Goal: Information Seeking & Learning: Learn about a topic

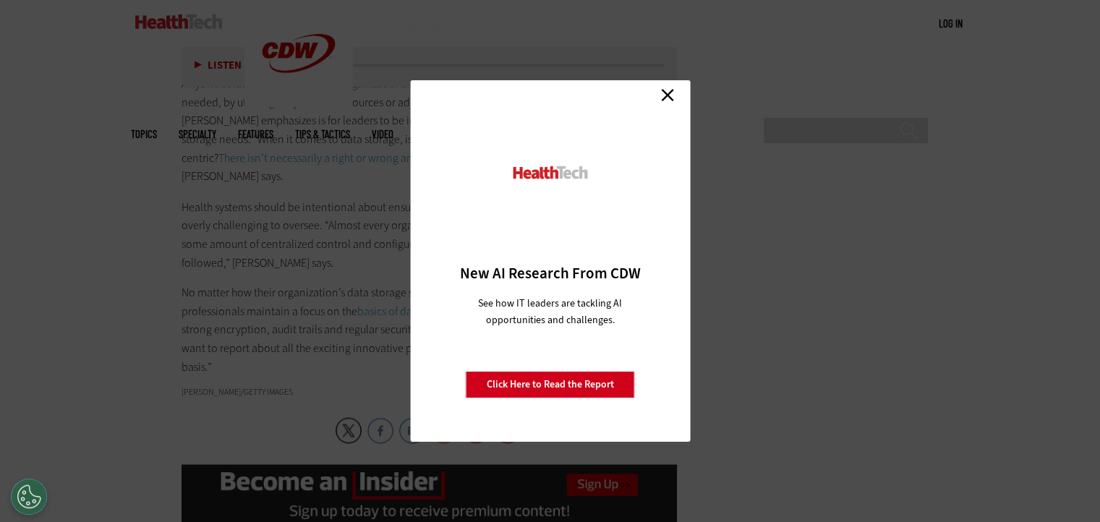
scroll to position [2562, 0]
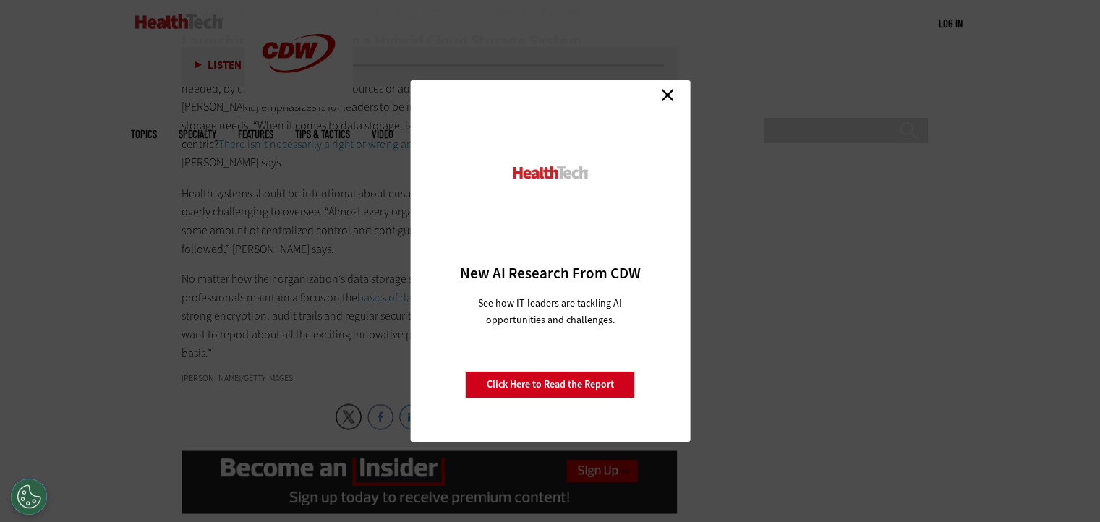
click at [665, 96] on link "Close" at bounding box center [667, 95] width 22 height 22
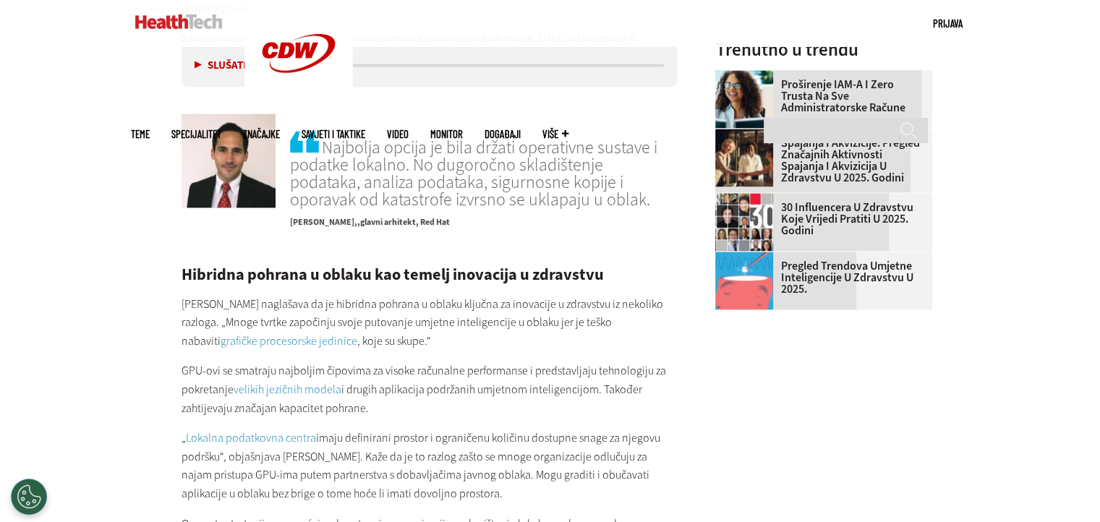
scroll to position [2045, 0]
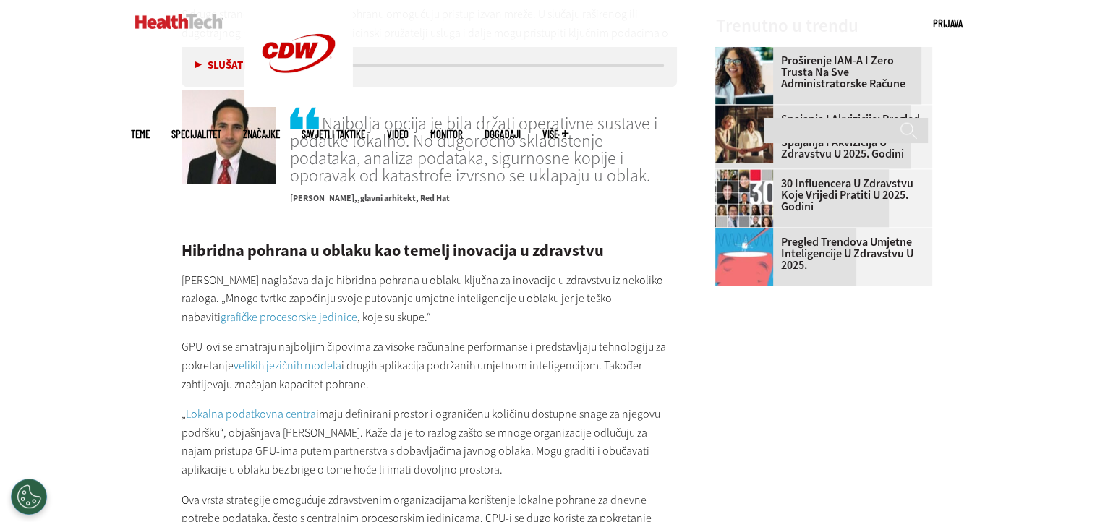
click at [357, 309] on font "grafičke procesorske jedinice" at bounding box center [289, 316] width 137 height 15
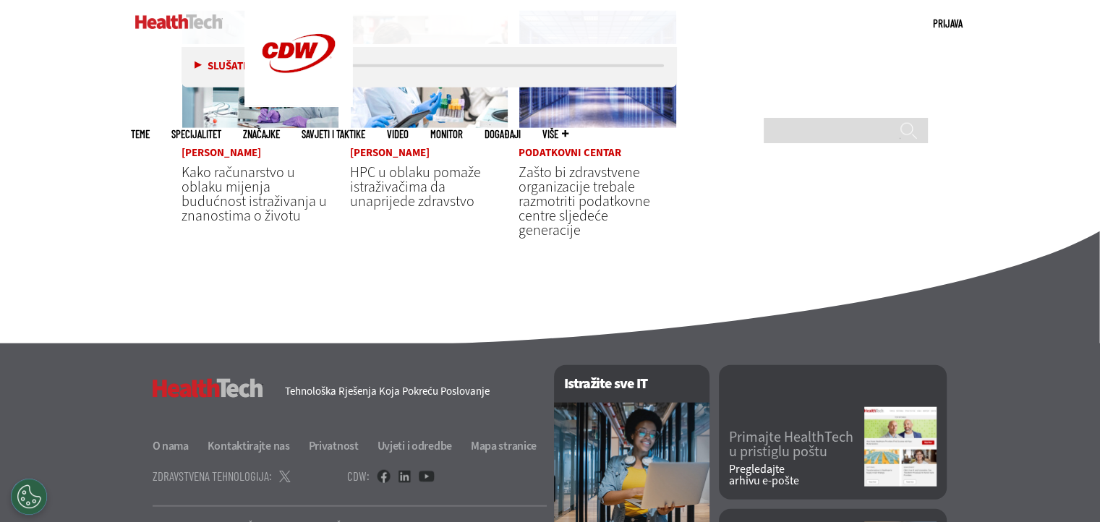
scroll to position [3421, 0]
